Goal: Task Accomplishment & Management: Use online tool/utility

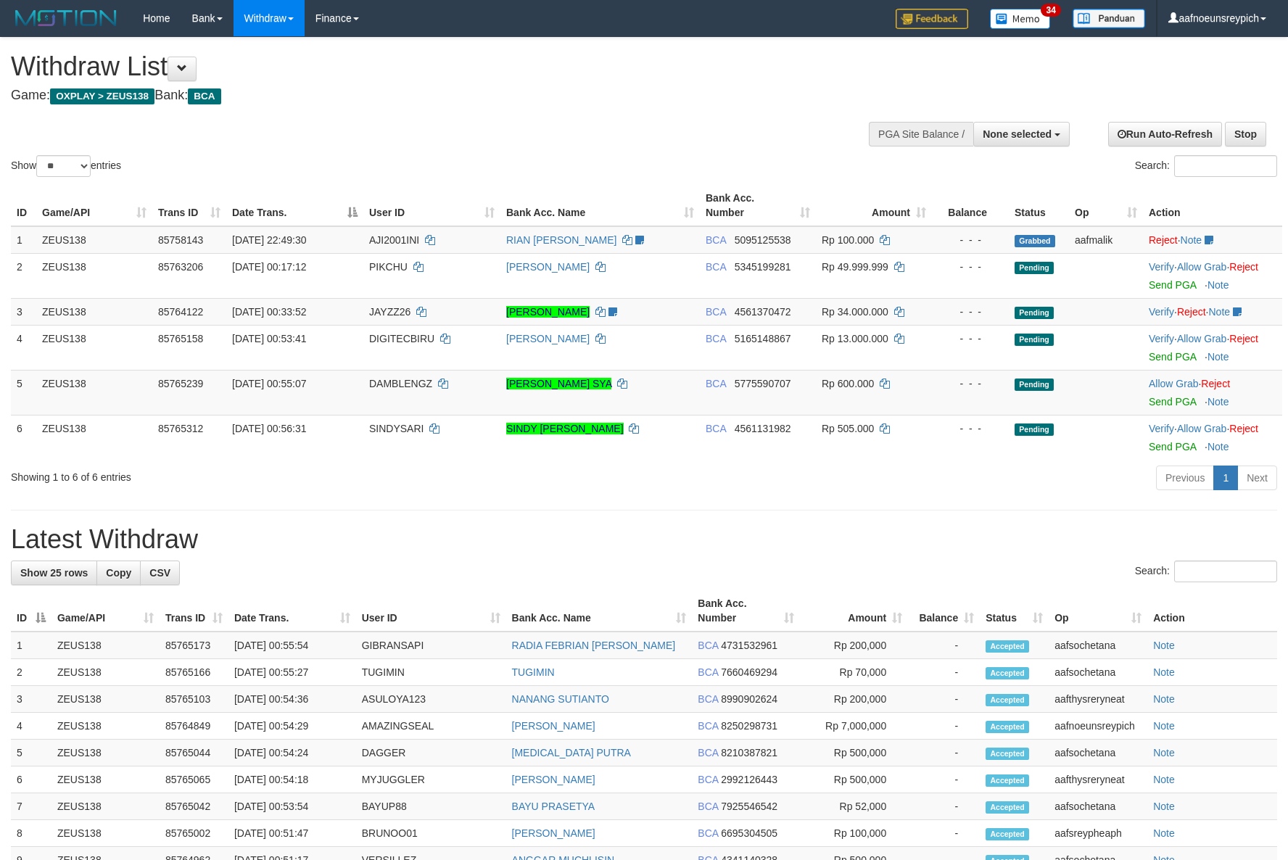
select select
select select "**"
click at [391, 389] on span "DAMBLENGZ" at bounding box center [400, 384] width 63 height 12
copy td "DAMBLENGZ"
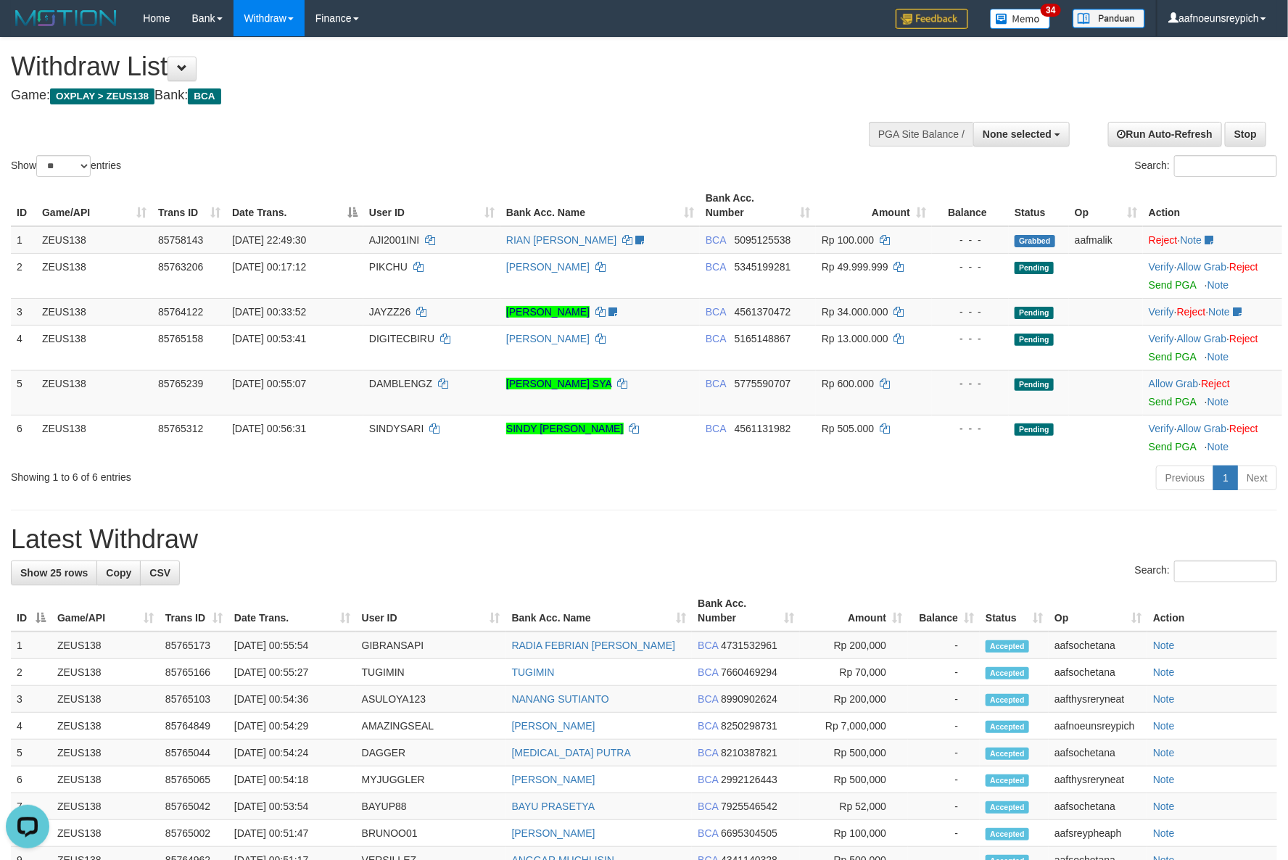
click at [499, 67] on h1 "Withdraw List" at bounding box center [427, 66] width 833 height 29
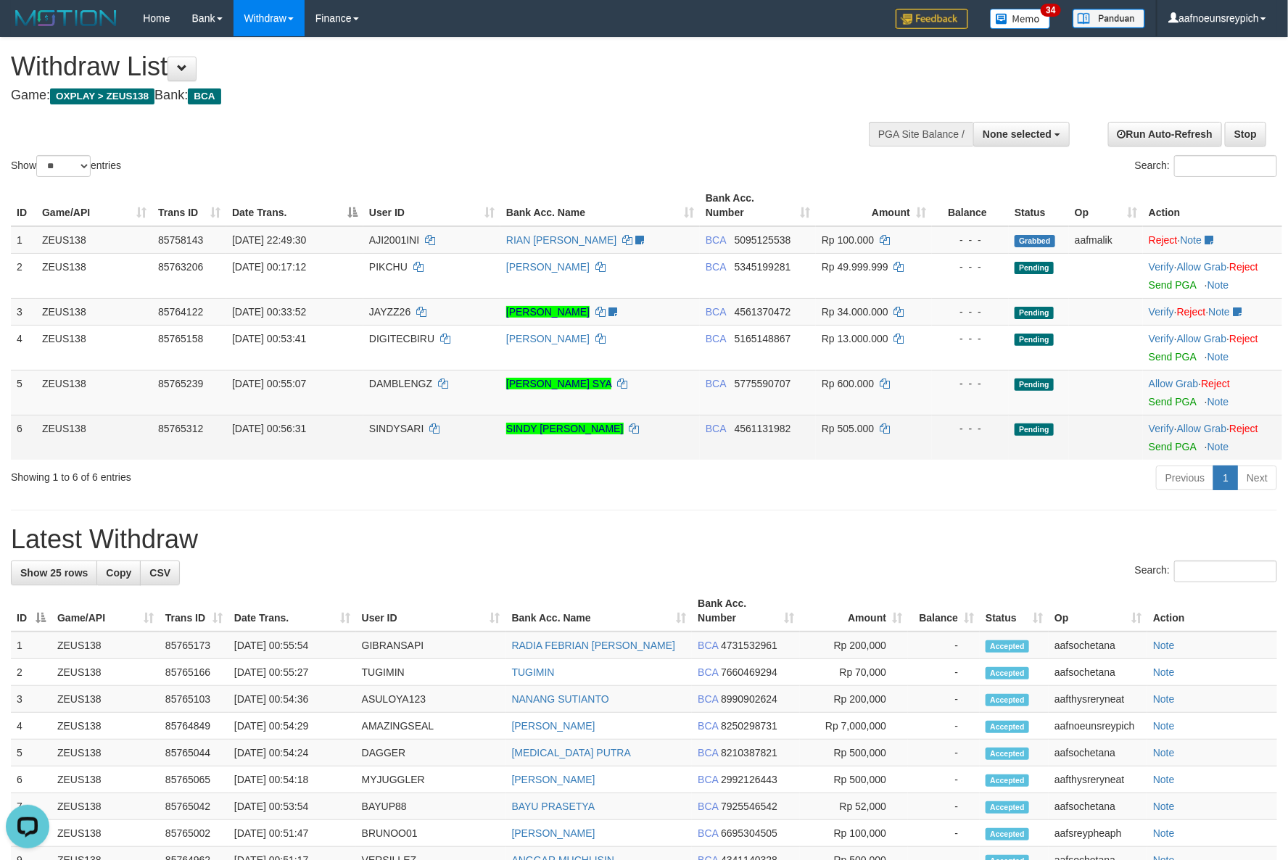
click at [417, 460] on td "SINDYSARI" at bounding box center [431, 437] width 137 height 45
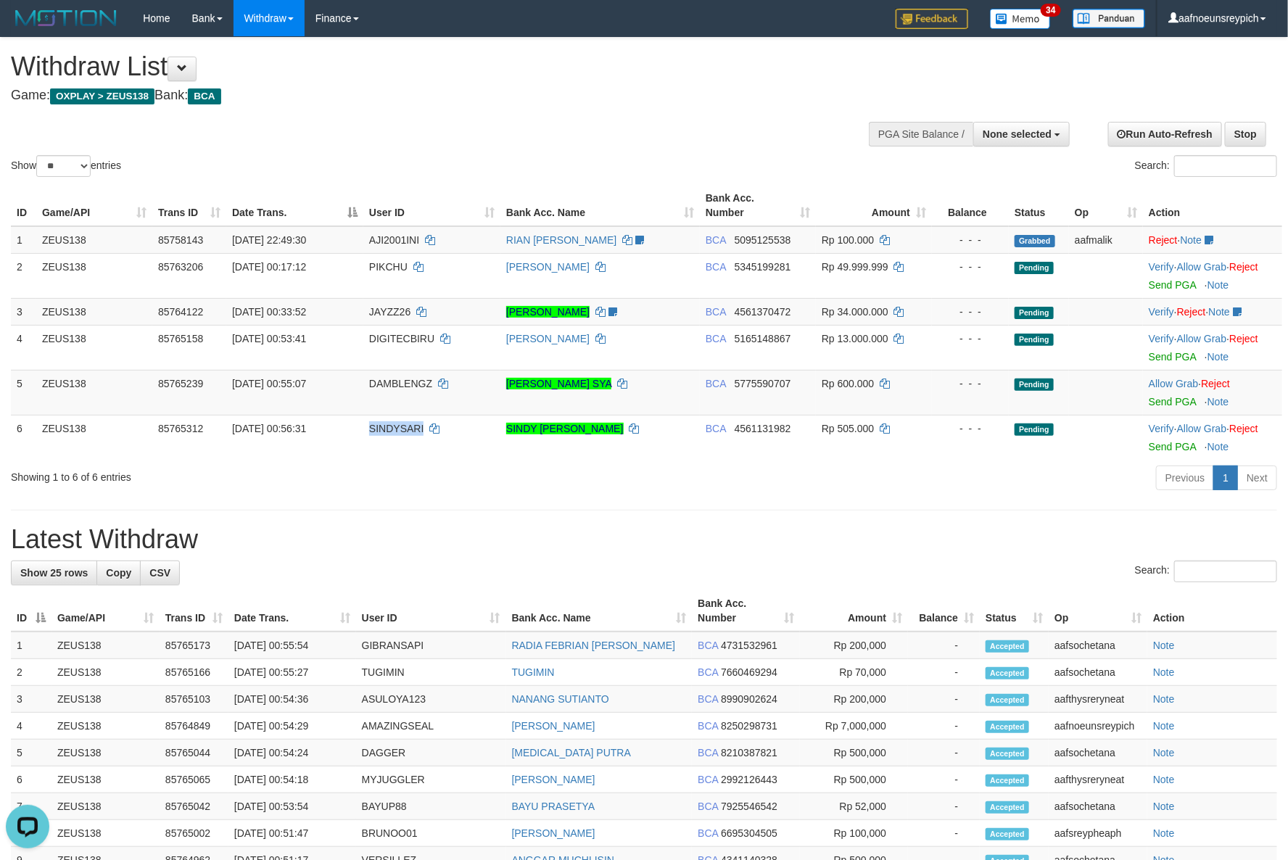
copy span "SINDYSARI"
click at [618, 561] on div "**********" at bounding box center [644, 711] width 1288 height 1347
click at [551, 554] on h1 "Latest Withdraw" at bounding box center [644, 539] width 1266 height 29
click at [405, 484] on div "Showing 1 to 6 of 6 entries" at bounding box center [268, 474] width 515 height 20
click at [726, 547] on div "**********" at bounding box center [644, 711] width 1288 height 1347
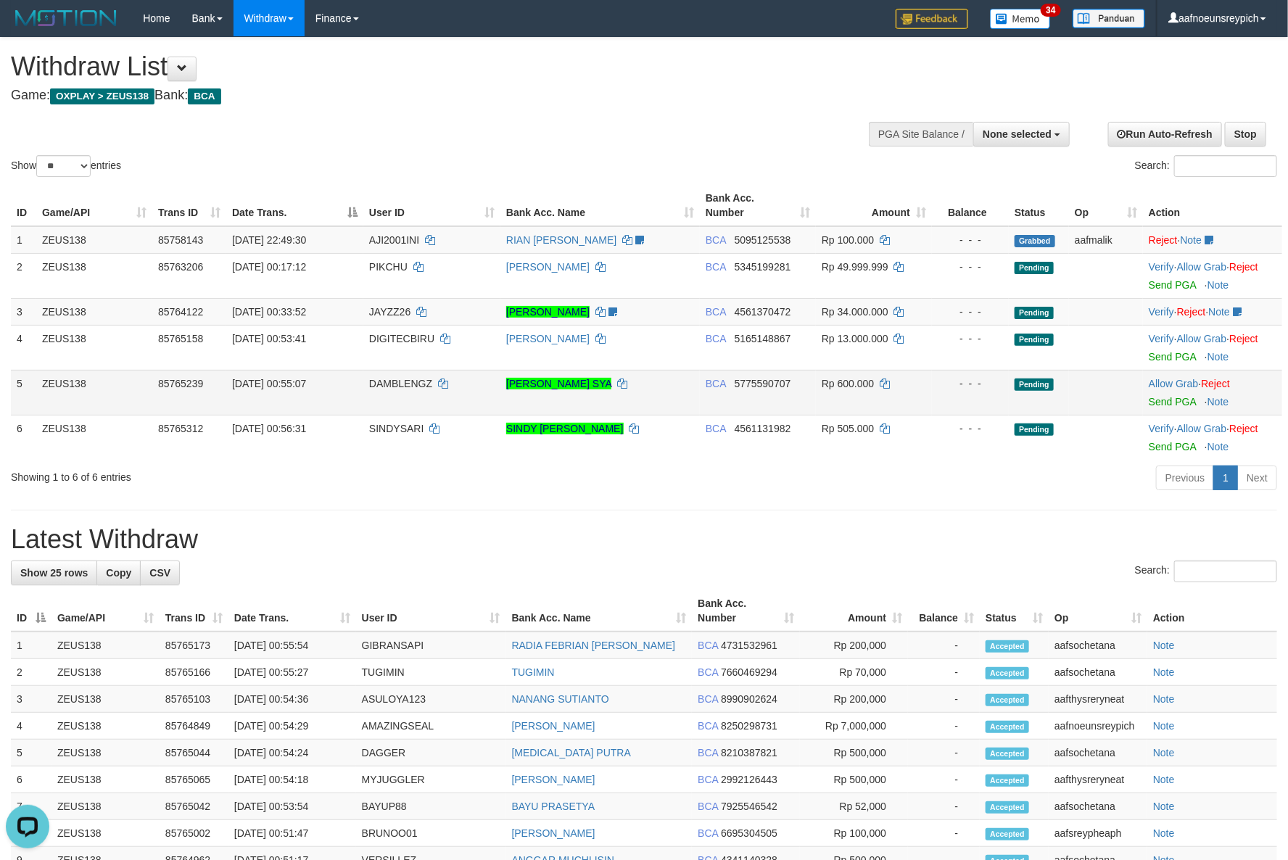
click at [735, 415] on td "BCA 5775590707" at bounding box center [758, 392] width 116 height 45
copy span "5775590707"
click at [465, 85] on div "Withdraw List Game: OXPLAY > ZEUS138 Bank: BCA" at bounding box center [427, 77] width 833 height 50
drag, startPoint x: 801, startPoint y: 533, endPoint x: 1057, endPoint y: 524, distance: 256.1
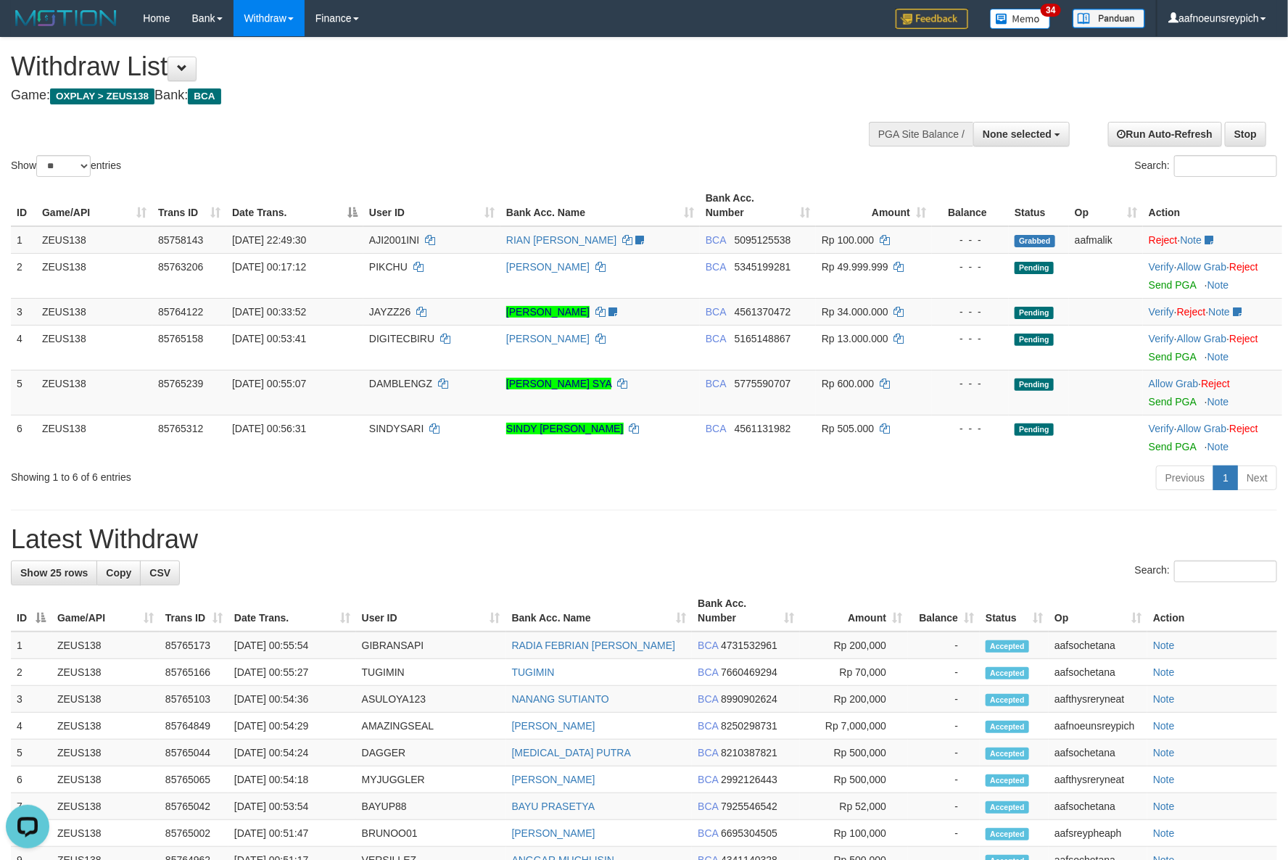
click at [803, 495] on div "Previous 1 Next" at bounding box center [911, 479] width 729 height 31
click at [1159, 408] on link "Send PGA" at bounding box center [1172, 402] width 47 height 12
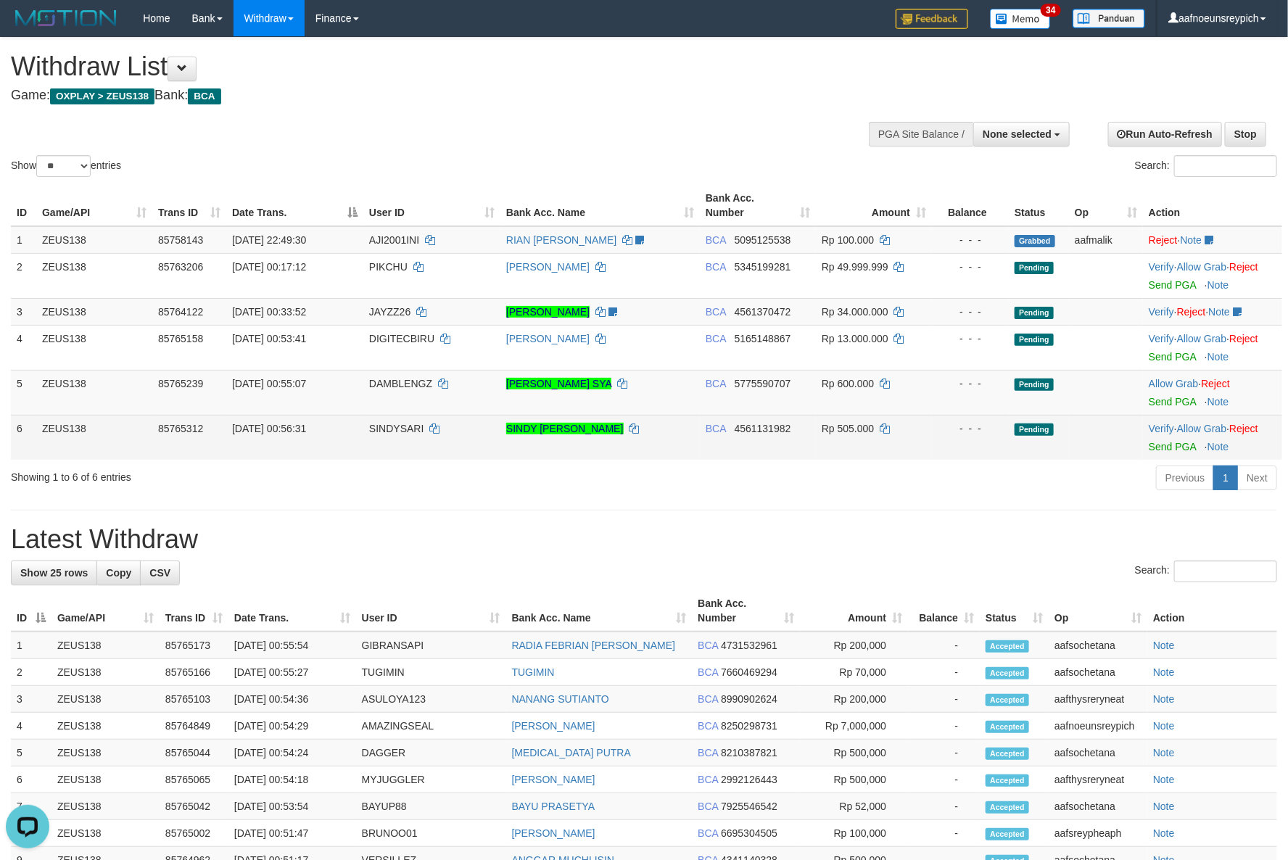
click at [772, 460] on td "BCA 4561131982" at bounding box center [758, 437] width 116 height 45
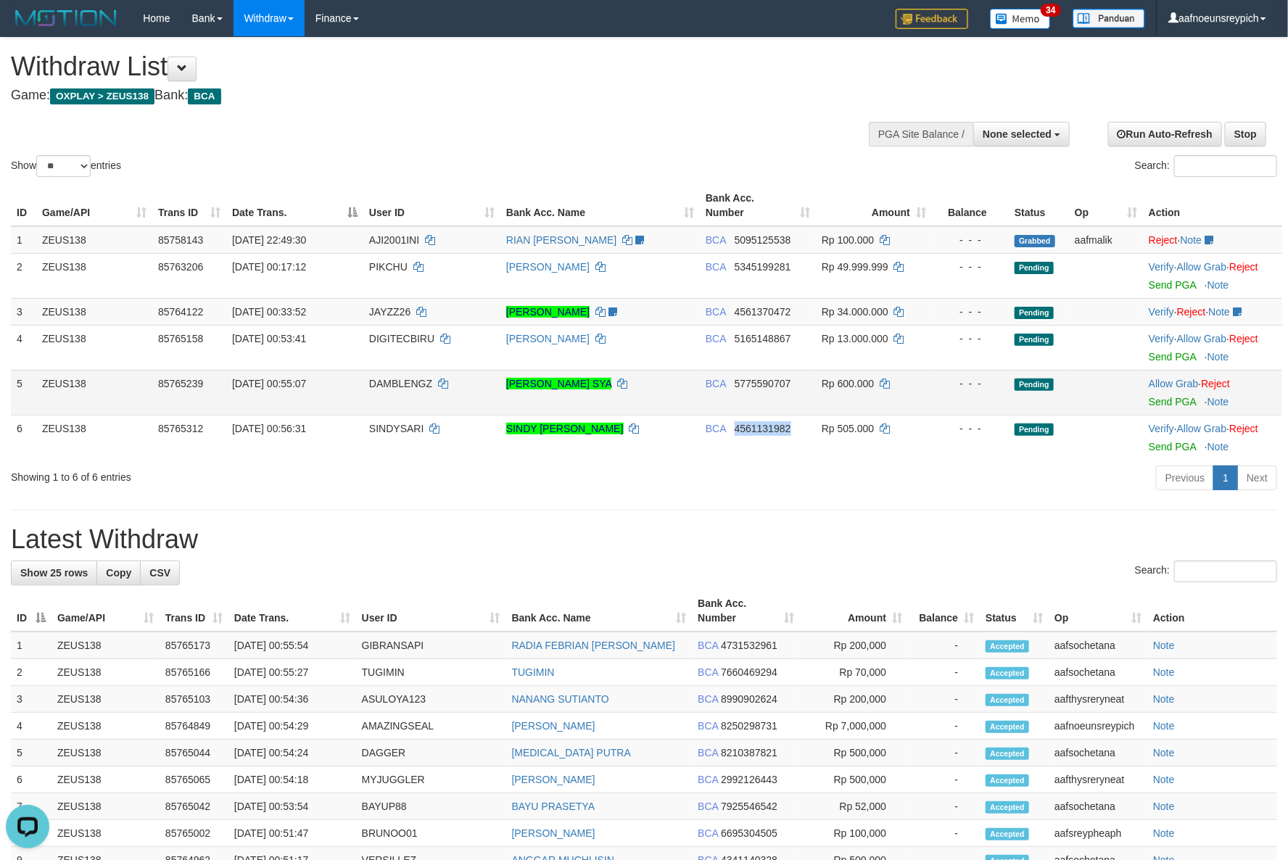
copy span "4561131982"
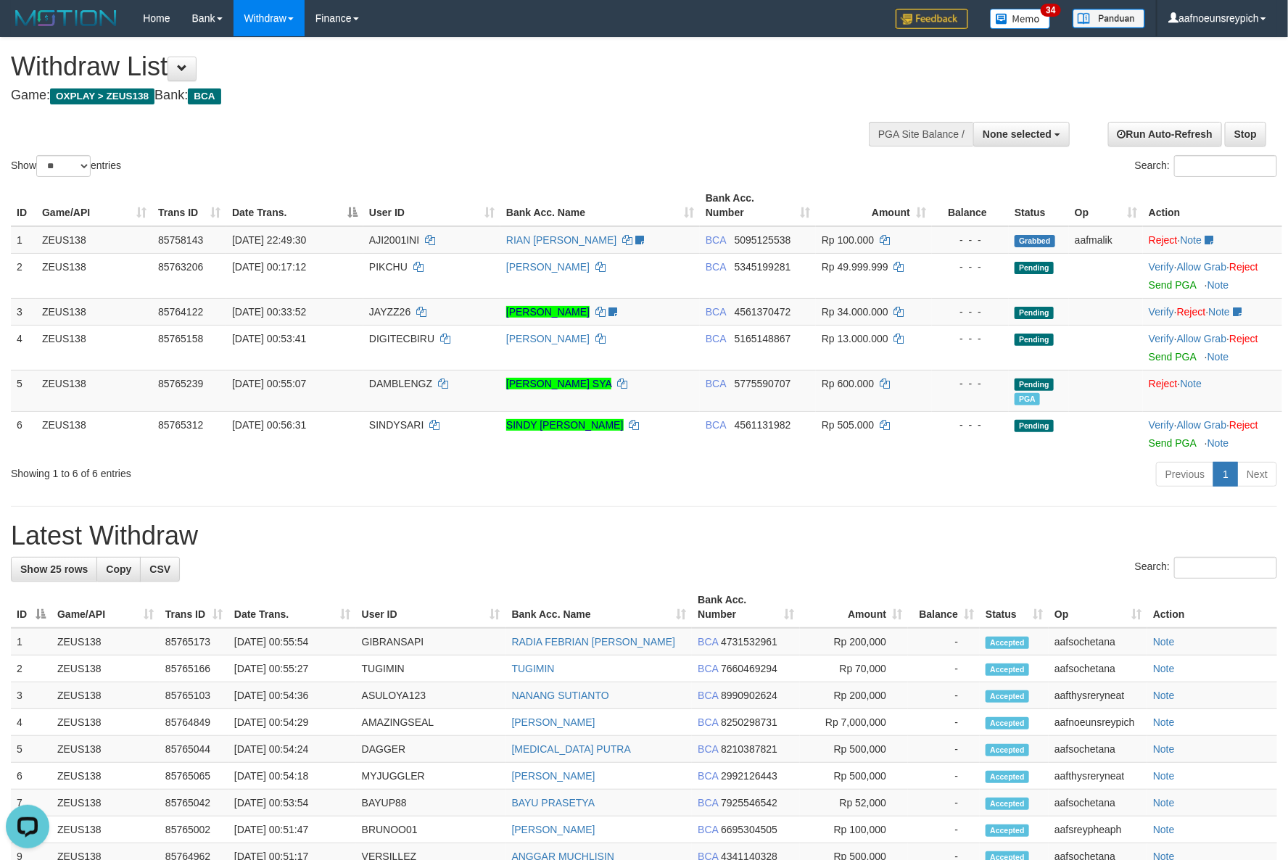
click at [524, 74] on h1 "Withdraw List" at bounding box center [427, 66] width 833 height 29
drag, startPoint x: 1174, startPoint y: 484, endPoint x: 742, endPoint y: 231, distance: 501.2
click at [1173, 449] on link "Send PGA" at bounding box center [1172, 443] width 47 height 12
click at [584, 82] on div "Withdraw List Game: OXPLAY > ZEUS138 Bank: BCA" at bounding box center [427, 77] width 833 height 50
